Goal: Transaction & Acquisition: Purchase product/service

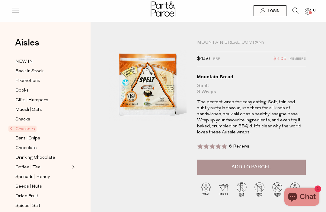
click at [28, 126] on span "Crackers" at bounding box center [22, 129] width 28 height 6
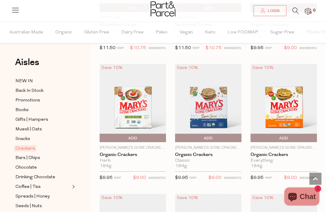
scroll to position [796, 0]
click at [228, 96] on img at bounding box center [208, 103] width 66 height 78
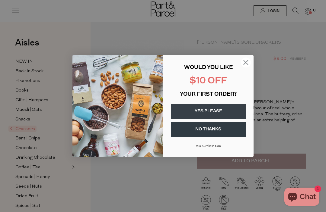
click at [244, 64] on icon "Close dialog" at bounding box center [246, 63] width 4 height 4
